Goal: Find specific page/section: Find specific page/section

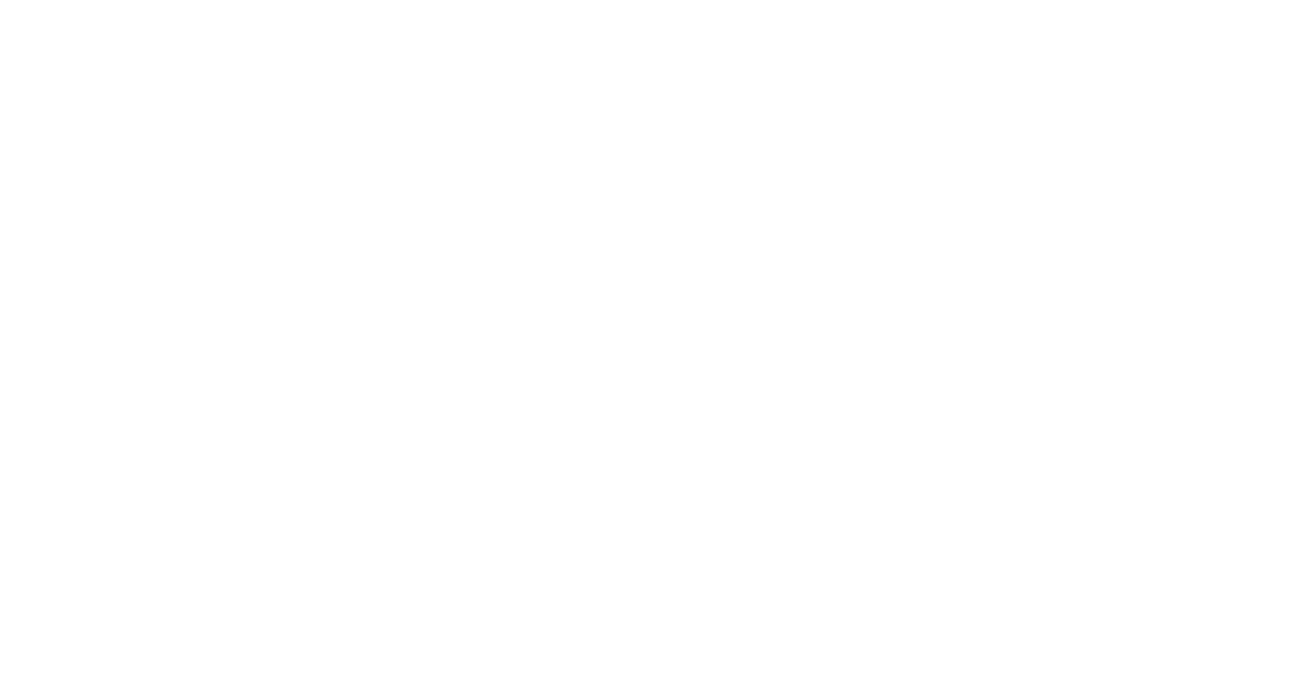
select select "Song"
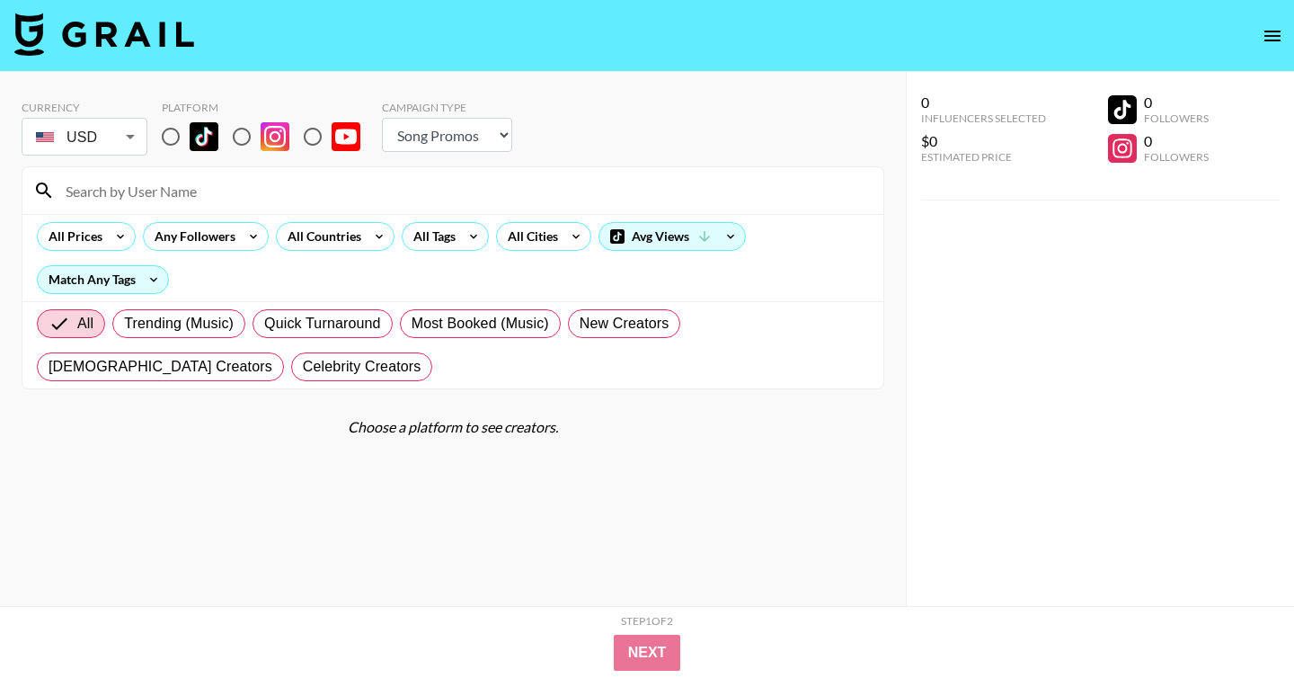
click at [259, 182] on input at bounding box center [464, 190] width 818 height 29
paste input "soofencas"
type input "soofencas"
click at [169, 134] on input "radio" at bounding box center [171, 137] width 38 height 38
radio input "true"
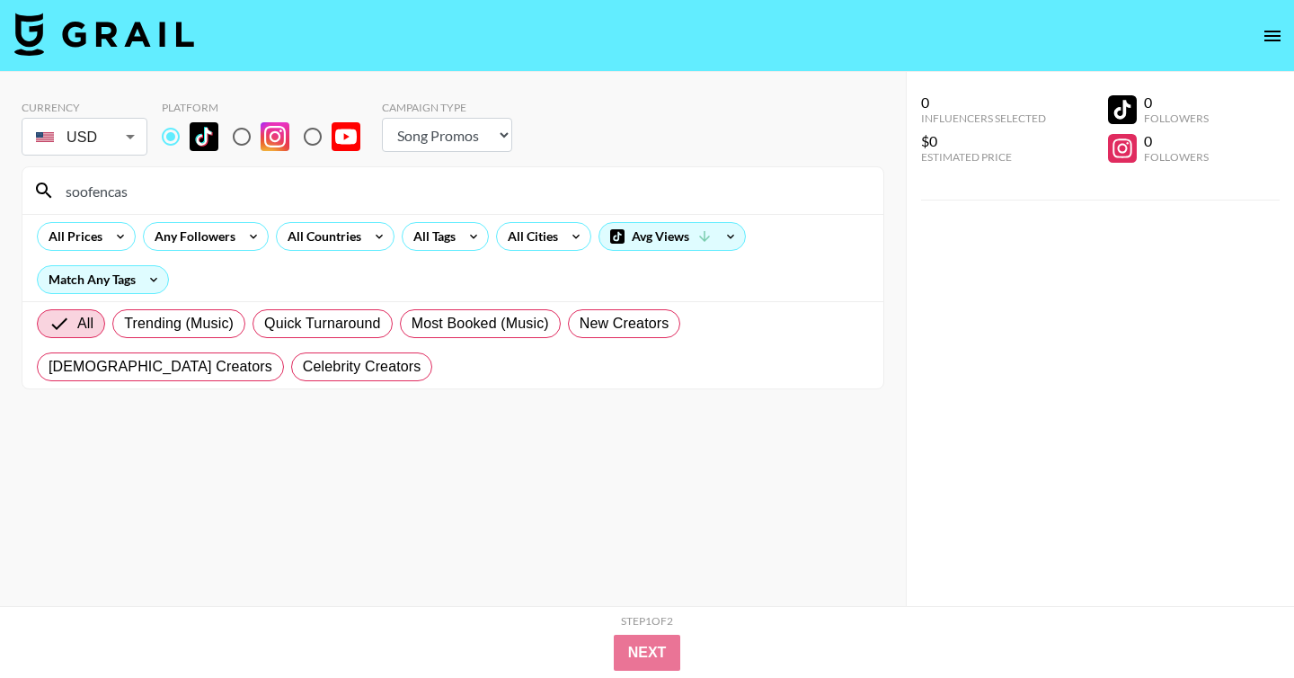
click at [201, 198] on input "soofencas" at bounding box center [464, 190] width 818 height 29
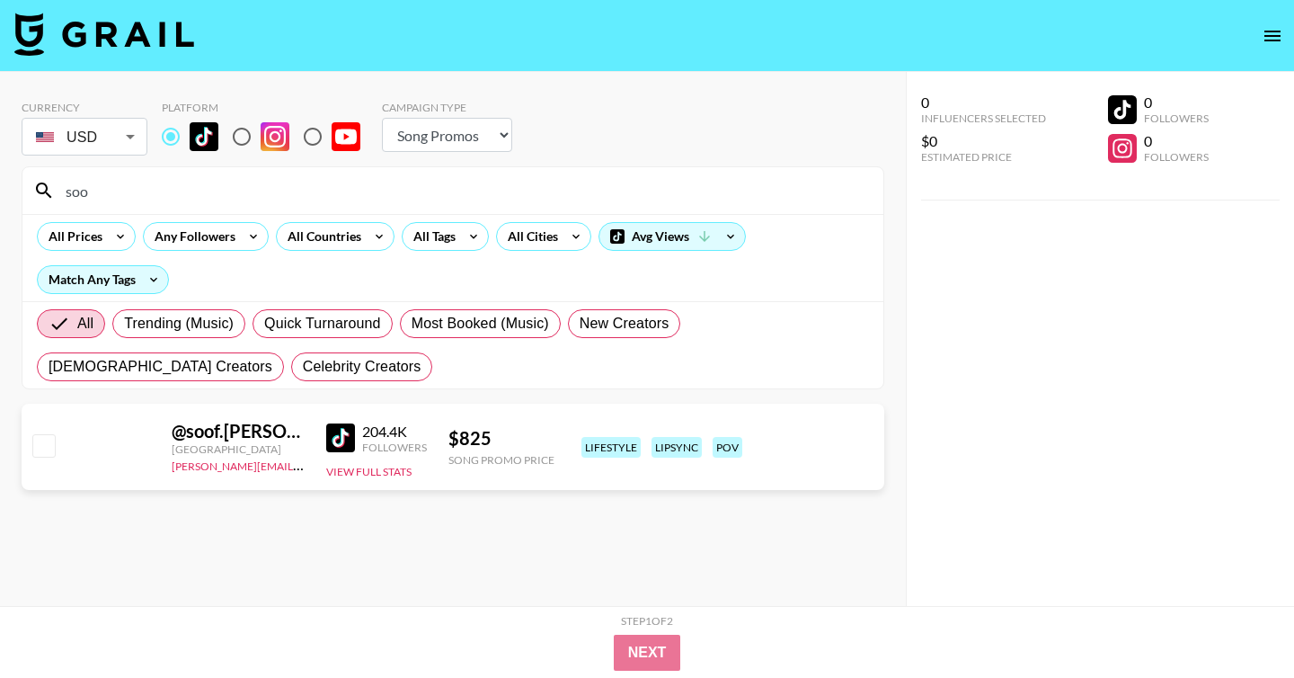
type input "soof"
click at [247, 137] on input "radio" at bounding box center [242, 137] width 38 height 38
radio input "true"
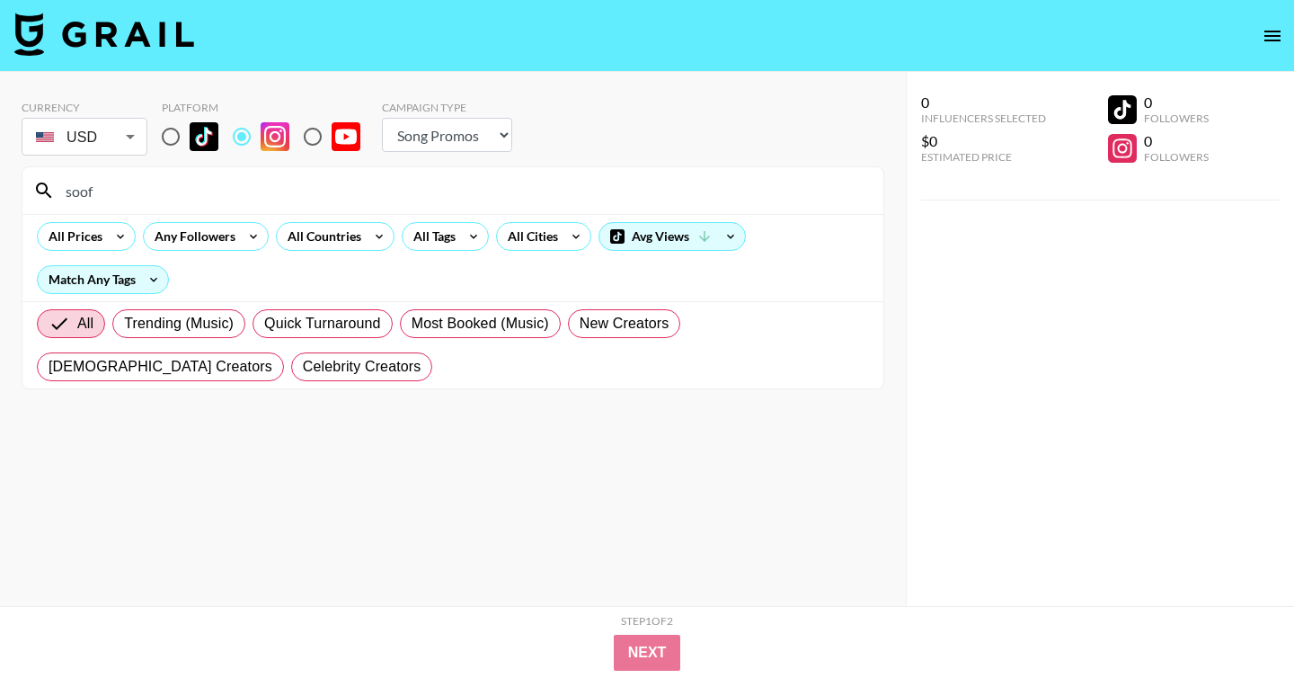
click at [194, 208] on div "soof" at bounding box center [452, 190] width 861 height 47
click at [194, 189] on input "soof" at bounding box center [464, 190] width 818 height 29
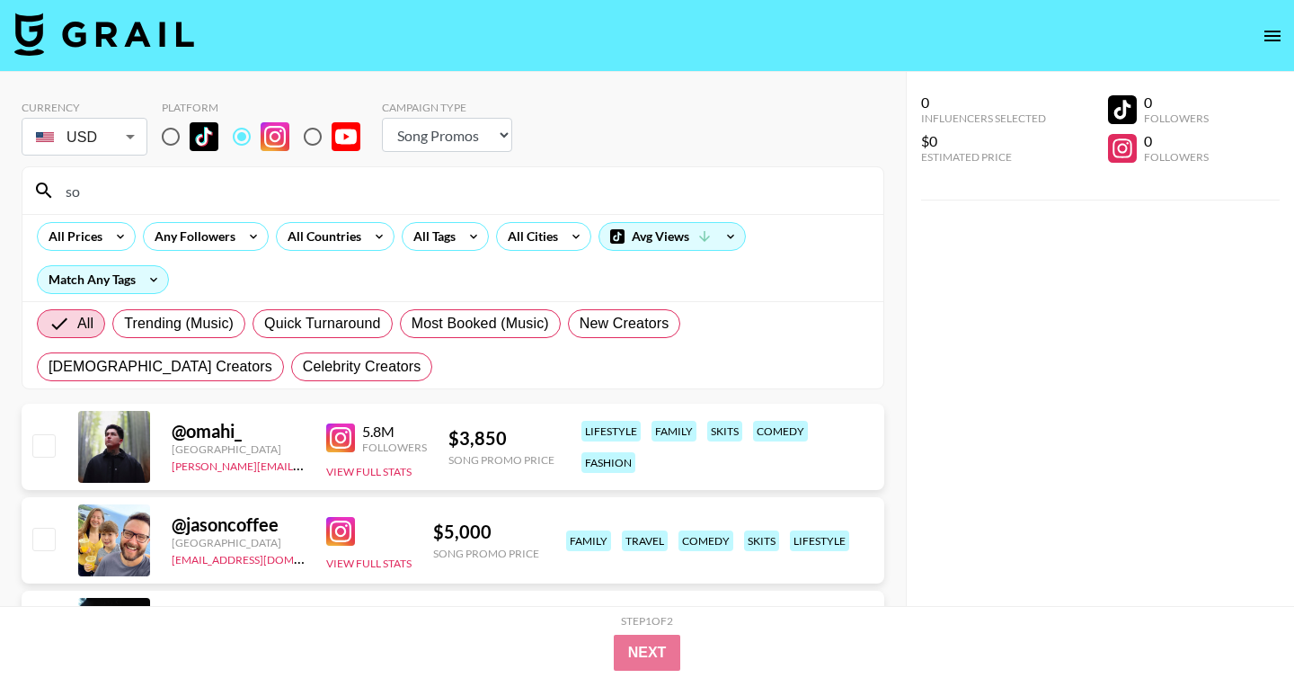
type input "sof"
